Goal: Information Seeking & Learning: Learn about a topic

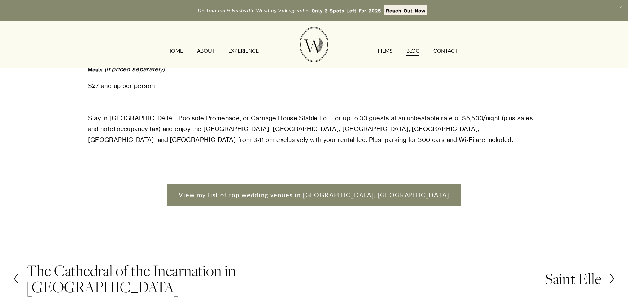
scroll to position [1226, 0]
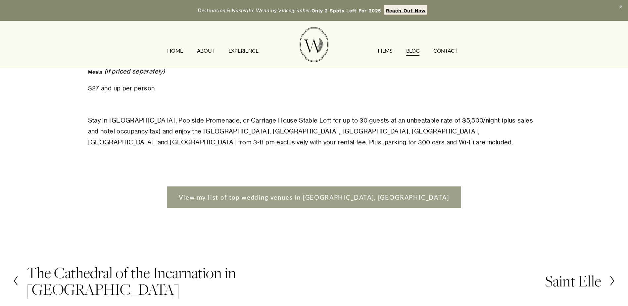
click at [266, 187] on link "View my list of top wedding venues in Nashville, TN" at bounding box center [314, 198] width 295 height 22
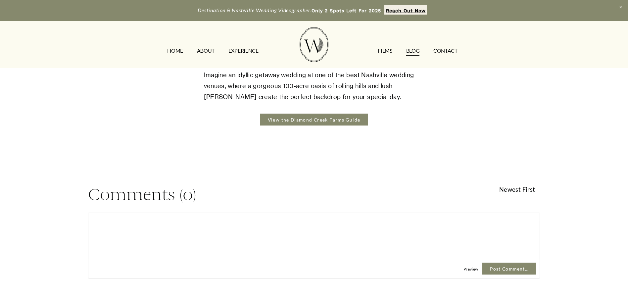
scroll to position [3114, 0]
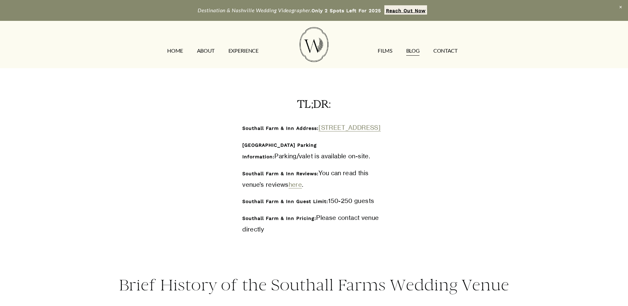
scroll to position [331, 0]
